Goal: Task Accomplishment & Management: Use online tool/utility

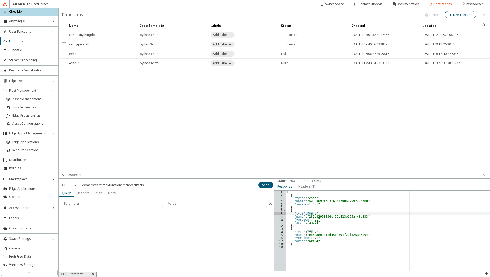
click at [0, 0] on slot "New Function" at bounding box center [0, 0] width 0 height 0
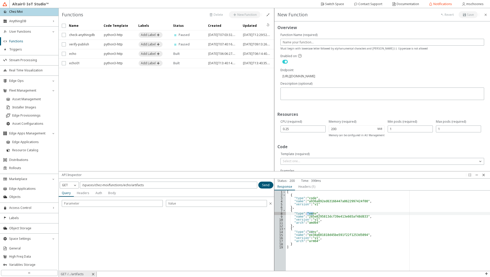
scroll to position [20, 0]
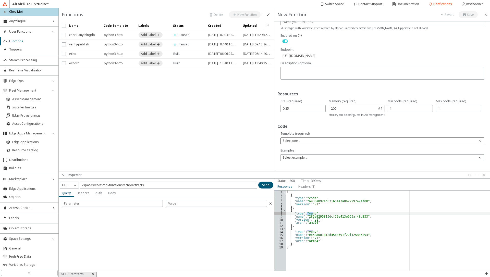
click at [354, 142] on div "Select one..." at bounding box center [379, 140] width 197 height 5
click at [356, 131] on unity-typography "Code" at bounding box center [383, 127] width 210 height 8
click at [28, 207] on span "Access Control" at bounding box center [29, 208] width 40 height 4
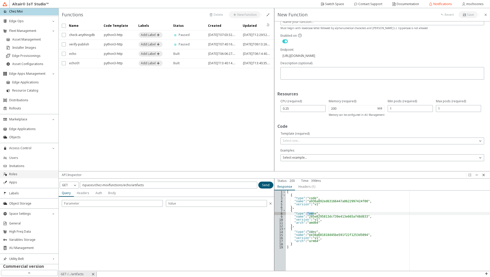
scroll to position [61, 0]
click at [21, 194] on span "Labels" at bounding box center [32, 192] width 46 height 4
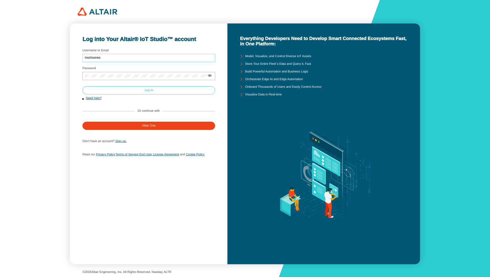
type input "mschoones"
click at [0, 0] on slot "Log In" at bounding box center [0, 0] width 0 height 0
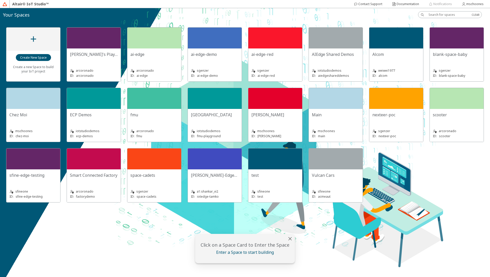
click at [35, 115] on div "Chez Moi" at bounding box center [33, 115] width 48 height 6
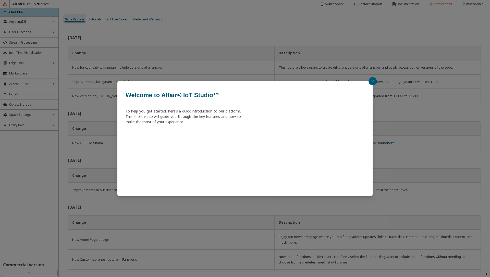
click at [30, 30] on div "Welcome to Altair® IoT Studio™ To help you get started, here’s a quick introduc…" at bounding box center [245, 138] width 490 height 277
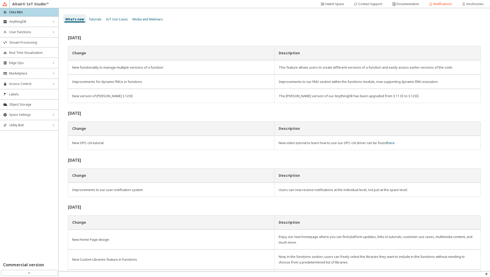
click at [30, 30] on div "User Functions right_chevron" at bounding box center [29, 32] width 58 height 10
click at [28, 52] on span "Triggers" at bounding box center [32, 50] width 46 height 4
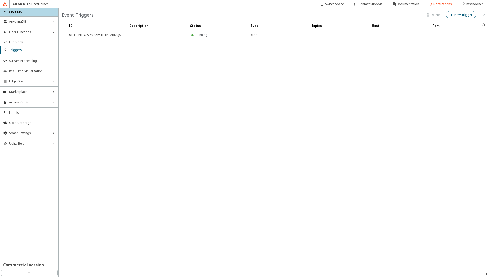
click at [0, 0] on slot "New Trigger" at bounding box center [0, 0] width 0 height 0
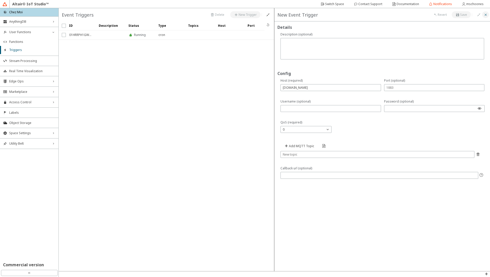
click at [487, 15] on iron-icon at bounding box center [486, 15] width 4 height 4
